Goal: Find contact information: Find contact information

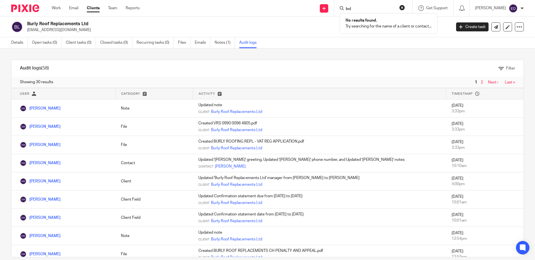
scroll to position [388, 0]
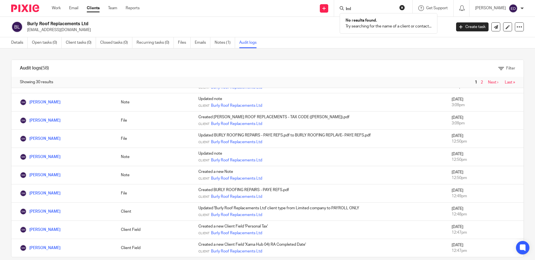
click at [377, 10] on input "lml" at bounding box center [370, 9] width 50 height 5
click at [372, 10] on input "lml" at bounding box center [370, 9] width 50 height 5
drag, startPoint x: 367, startPoint y: 10, endPoint x: 327, endPoint y: 9, distance: 39.2
click at [327, 9] on div "Send new email Create task Add client Request signature lml No results found. T…" at bounding box center [341, 8] width 387 height 17
type input "s"
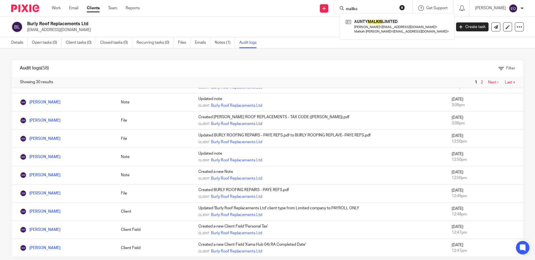
type input "maliks"
click at [405, 7] on button "reset" at bounding box center [402, 8] width 6 height 6
click at [374, 9] on input "Search" at bounding box center [370, 9] width 50 height 5
type input "incoganito"
click at [405, 7] on button "reset" at bounding box center [402, 8] width 6 height 6
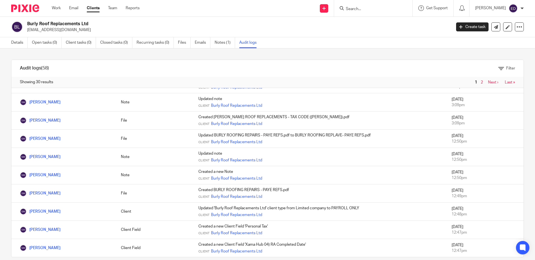
click at [215, 14] on div "Send new email Create task Add client Request signature Get Support Contact via…" at bounding box center [341, 8] width 387 height 17
click at [387, 6] on form at bounding box center [375, 8] width 60 height 7
click at [381, 9] on input "Search" at bounding box center [370, 9] width 50 height 5
type input "protell"
click at [309, 28] on p "[EMAIL_ADDRESS][DOMAIN_NAME]" at bounding box center [237, 30] width 421 height 6
